Goal: Find specific page/section: Find specific page/section

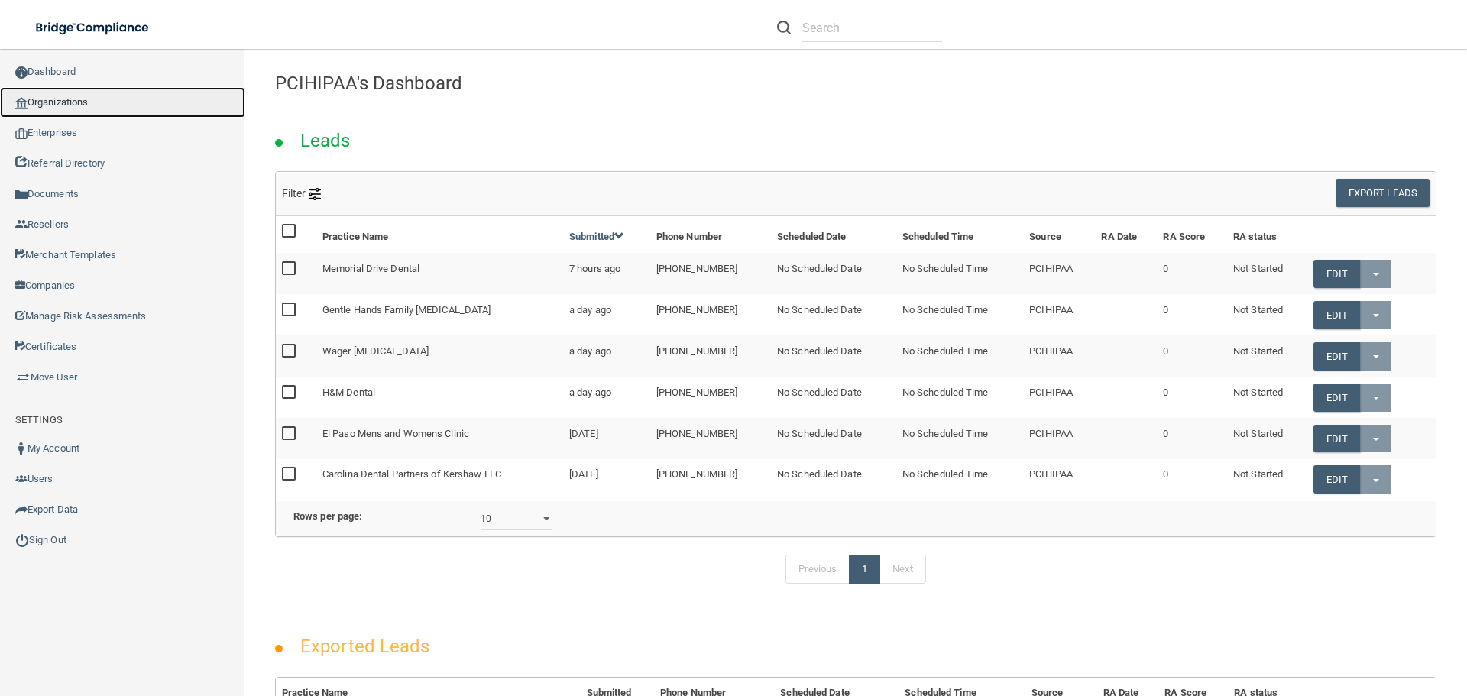
click at [63, 101] on link "Organizations" at bounding box center [122, 102] width 245 height 31
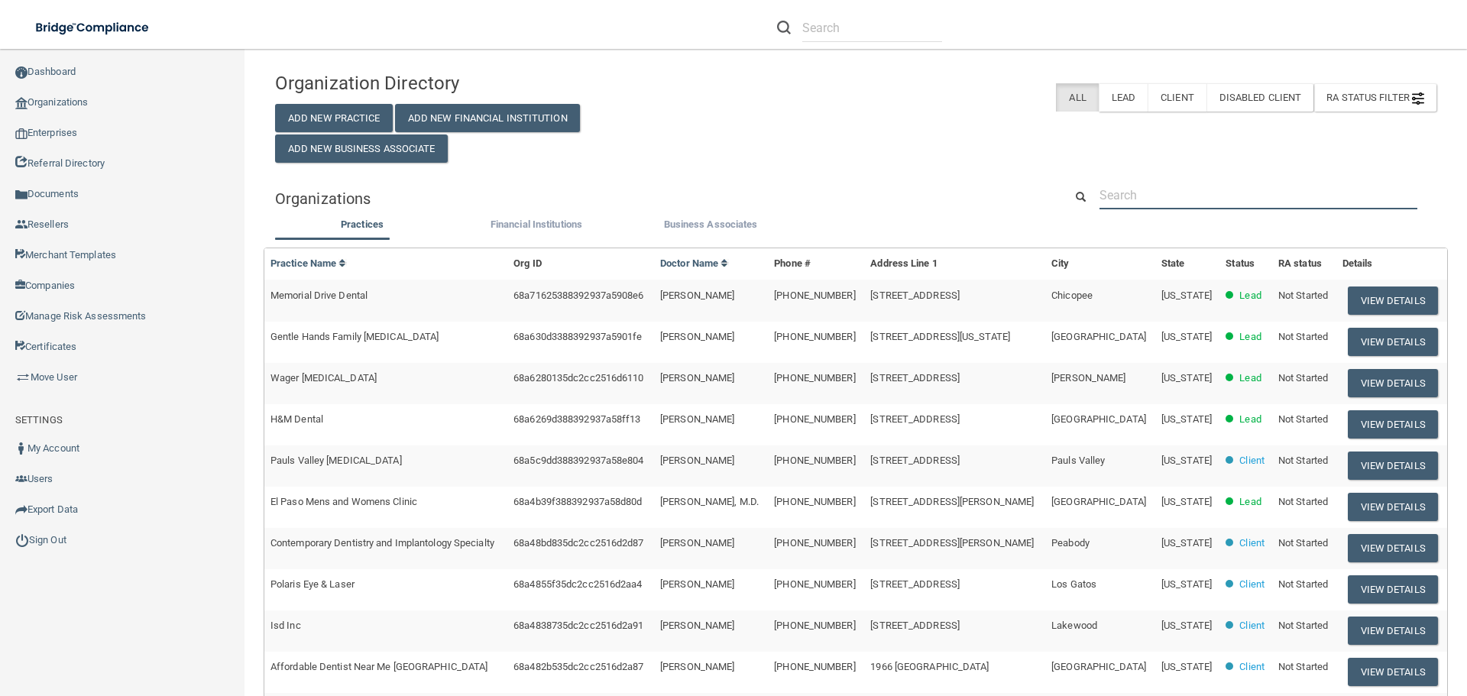
click at [1210, 188] on input "text" at bounding box center [1258, 195] width 318 height 28
paste input "[PERSON_NAME] DDS MD, Inc."
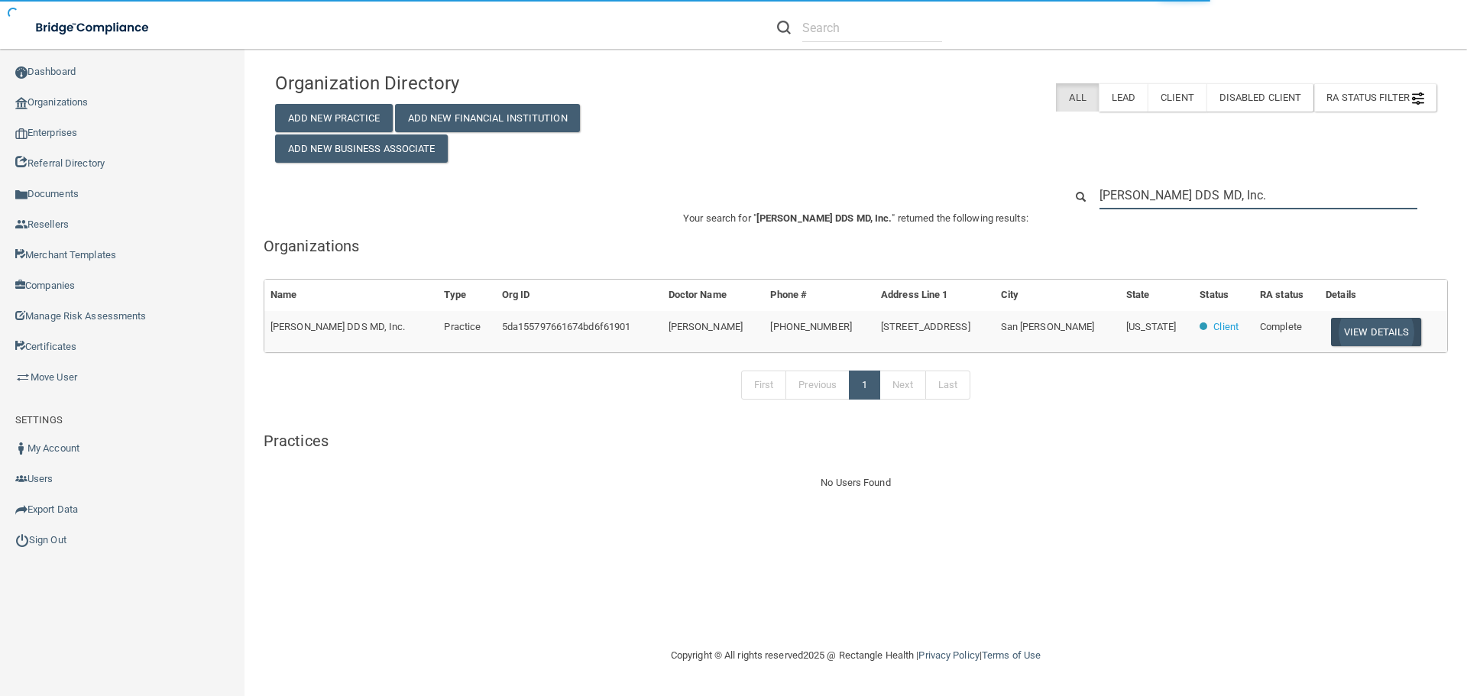
type input "[PERSON_NAME] DDS MD, Inc."
click at [1383, 332] on button "View Details" at bounding box center [1376, 332] width 90 height 28
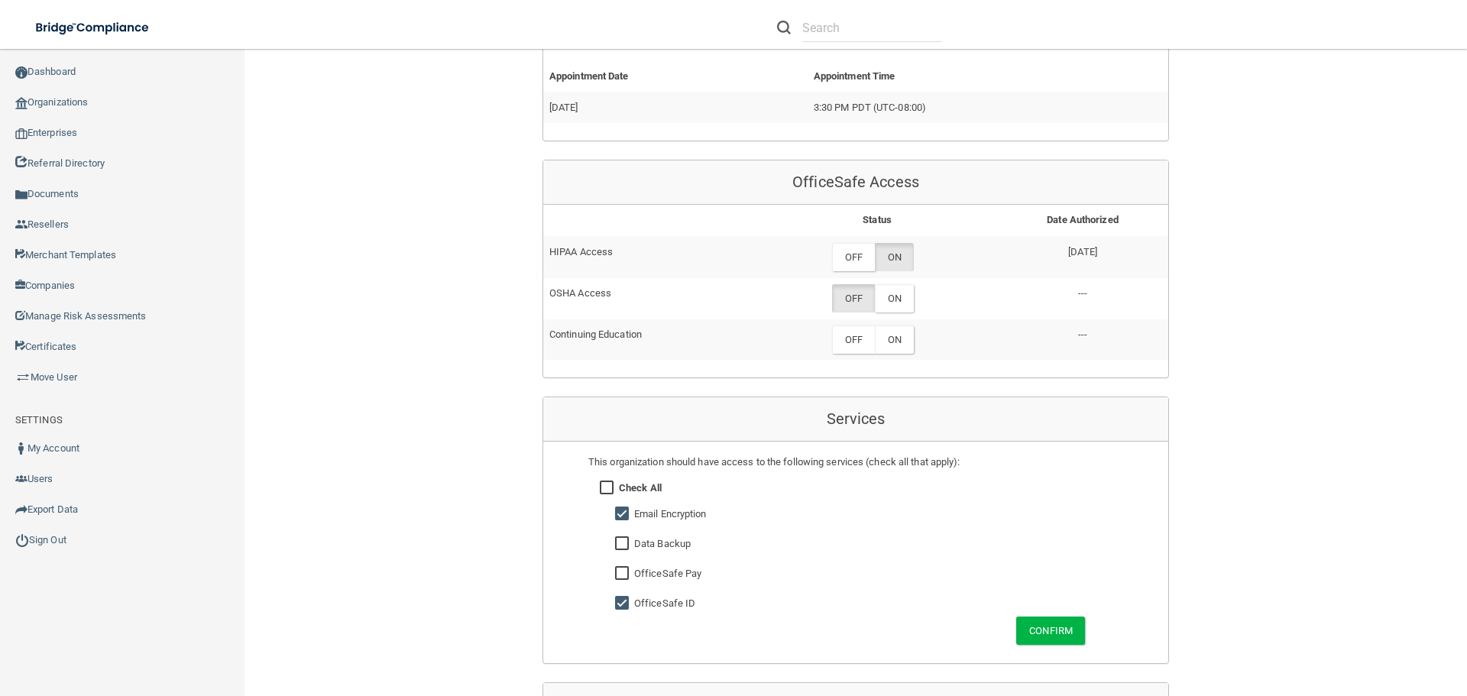
scroll to position [764, 0]
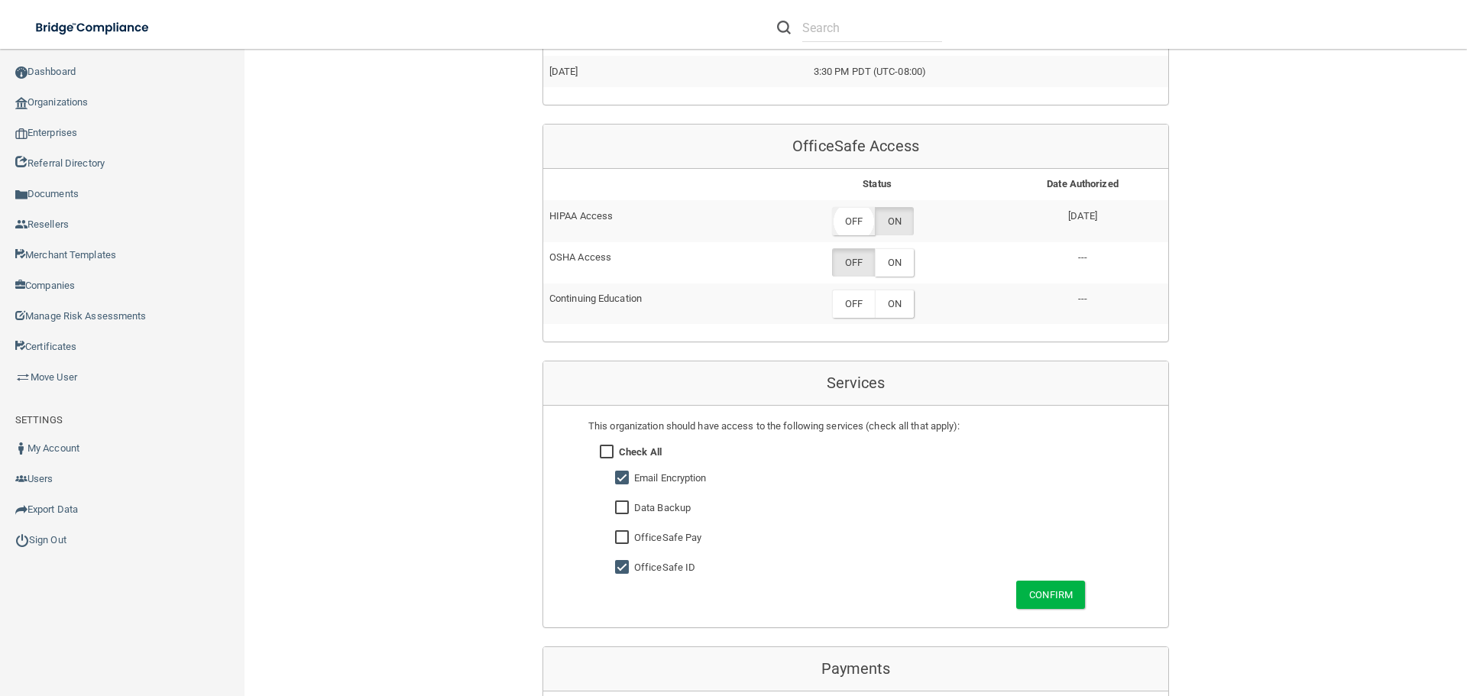
click at [847, 217] on label "OFF" at bounding box center [853, 221] width 43 height 28
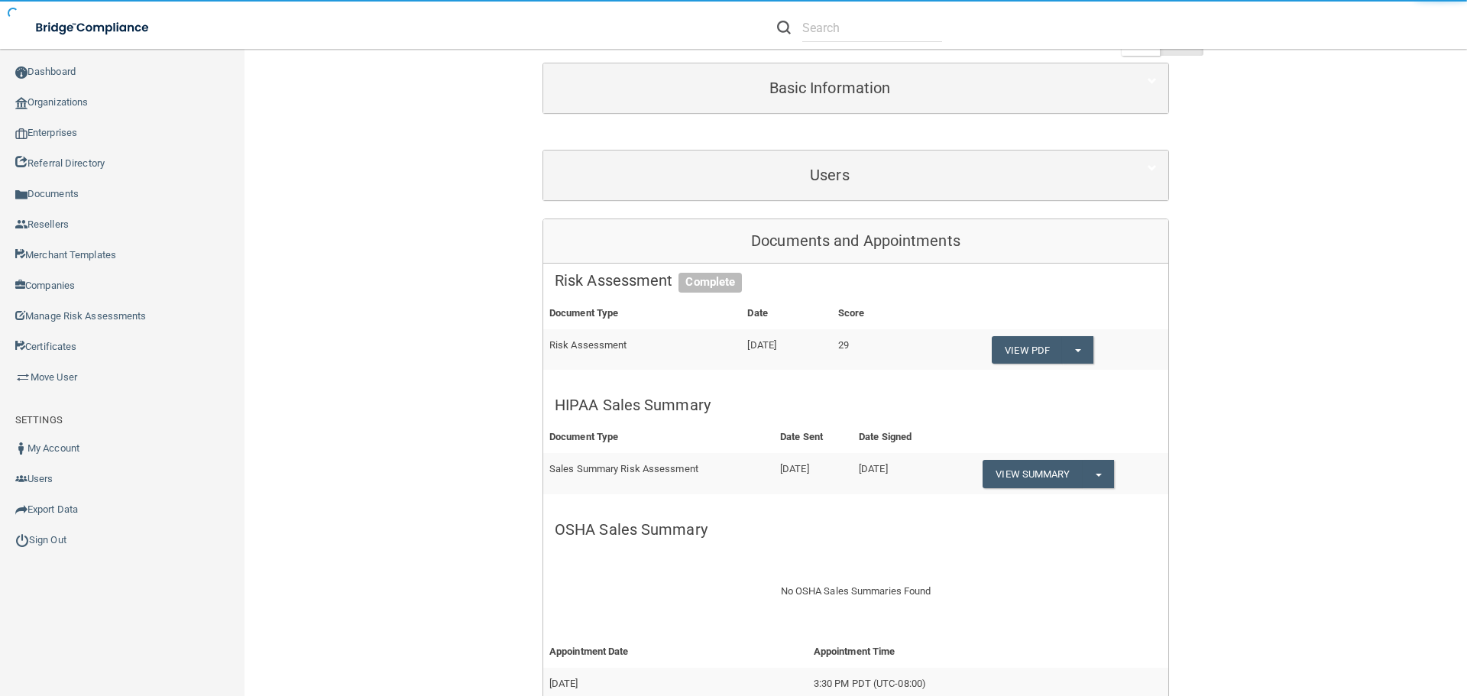
scroll to position [0, 0]
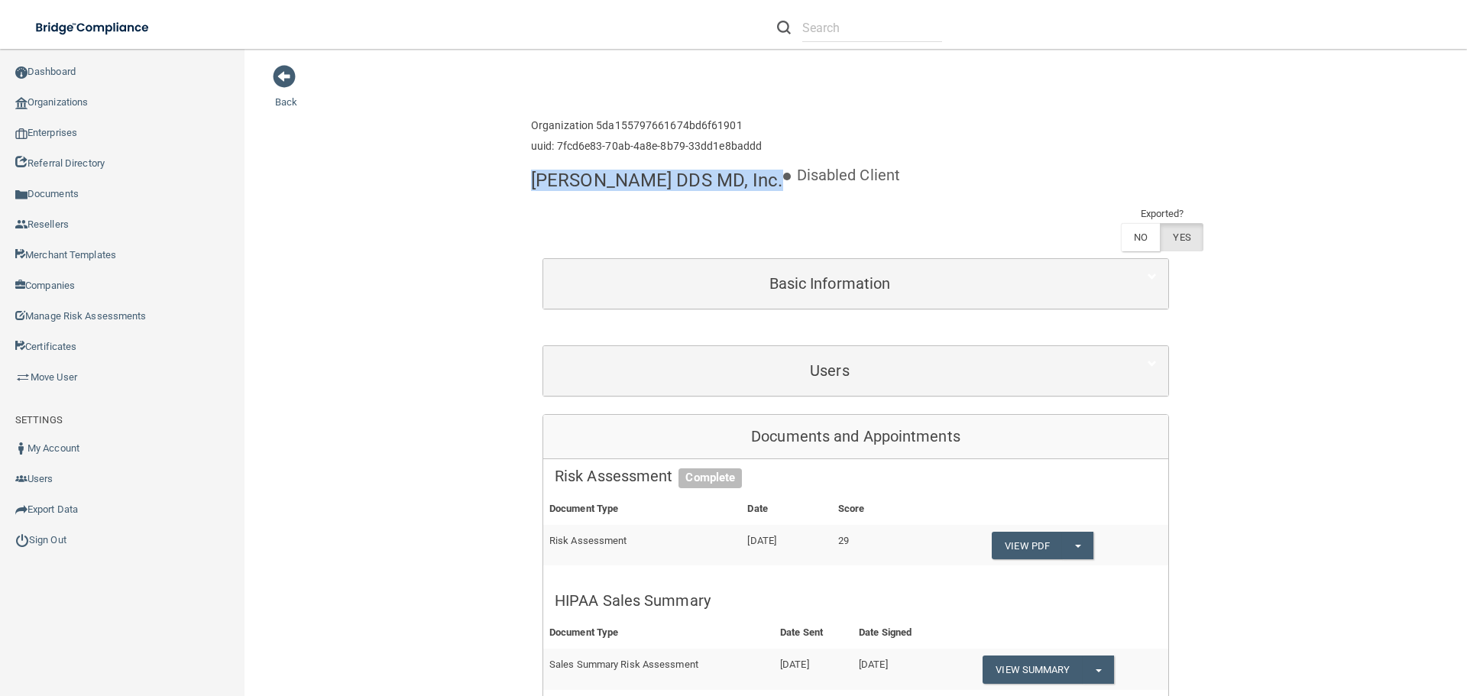
drag, startPoint x: 741, startPoint y: 183, endPoint x: 526, endPoint y: 182, distance: 214.7
click at [531, 182] on h4 "[PERSON_NAME] DDS MD, Inc." at bounding box center [657, 180] width 252 height 20
copy h4 "[PERSON_NAME] DDS MD, Inc."
